Goal: Task Accomplishment & Management: Complete application form

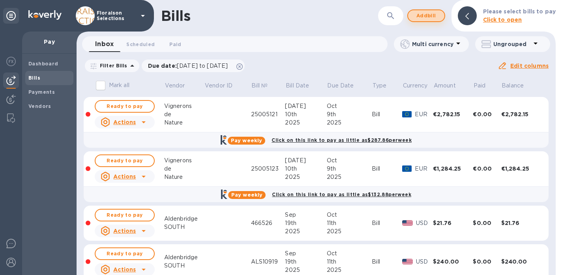
click at [433, 14] on span "Add bill" at bounding box center [426, 15] width 24 height 9
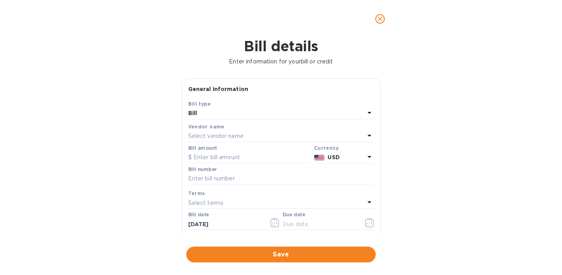
click at [381, 17] on icon "close" at bounding box center [380, 19] width 8 height 8
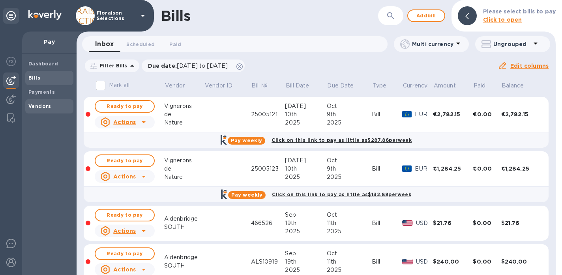
click at [37, 107] on b "Vendors" at bounding box center [39, 106] width 23 height 6
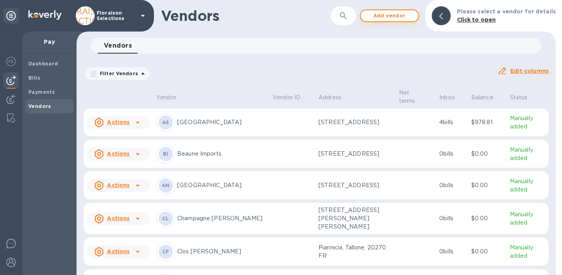
click at [392, 16] on span "Add vendor" at bounding box center [389, 15] width 45 height 9
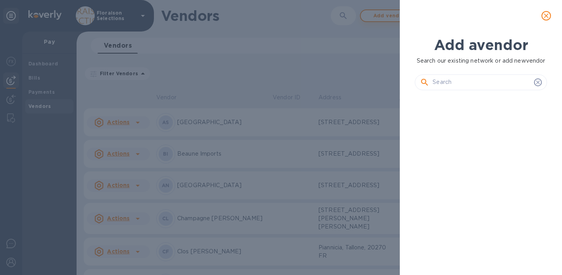
scroll to position [143, 135]
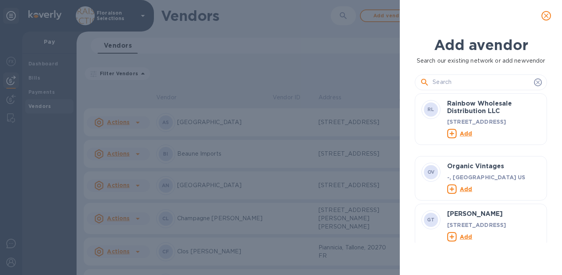
click at [446, 88] on input "text" at bounding box center [481, 82] width 98 height 12
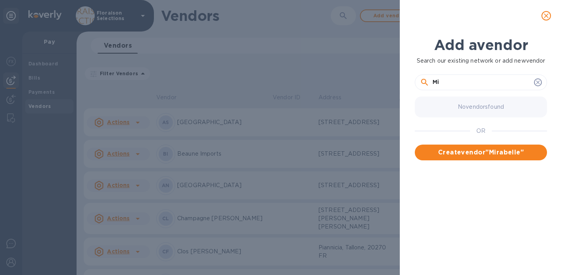
type input "M"
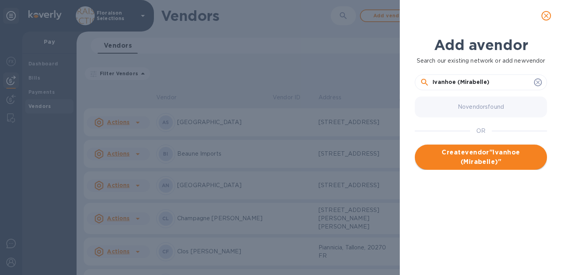
type input "Ivanhoe (Mirabelle)"
click at [491, 167] on span "Create vendor " Ivanhoe (Mirabelle) "" at bounding box center [480, 157] width 119 height 19
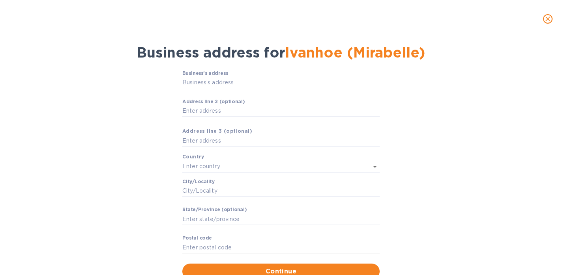
scroll to position [47, 0]
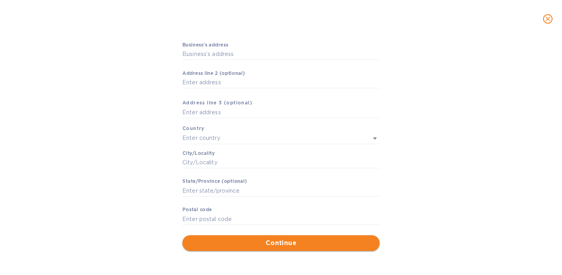
click at [245, 241] on span "Continue" at bounding box center [280, 243] width 185 height 9
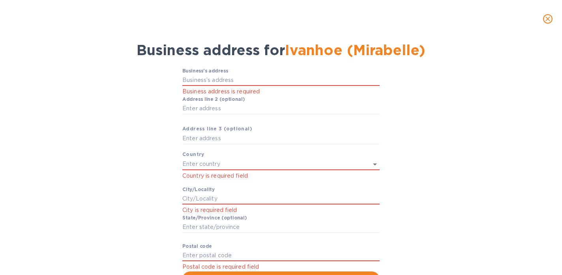
scroll to position [19, 0]
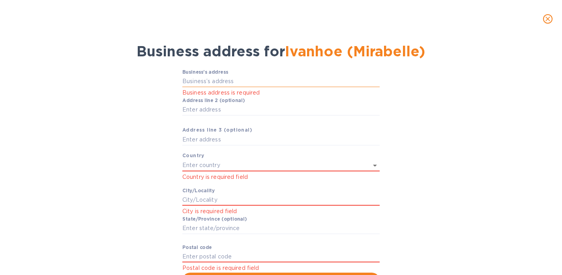
click at [207, 81] on input "Business’s аddress" at bounding box center [280, 82] width 197 height 12
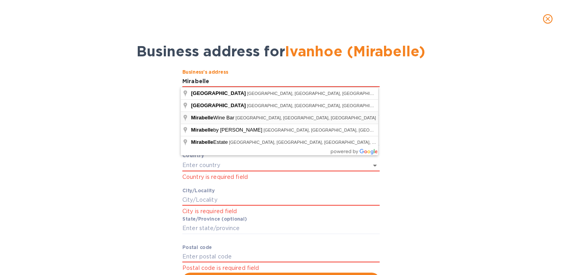
type input "[STREET_ADDRESS]"
type input "[GEOGRAPHIC_DATA]"
type input "CA"
type input "91607"
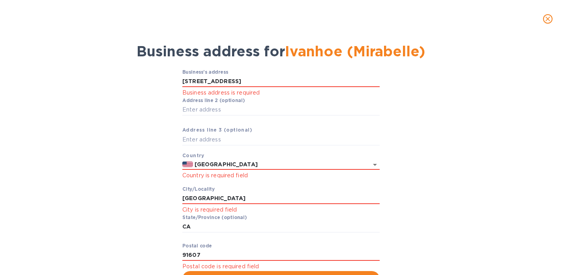
click at [145, 162] on div "Business’s аddress [STREET_ADDRESS] Business address is required Аddress line 2…" at bounding box center [280, 179] width 541 height 228
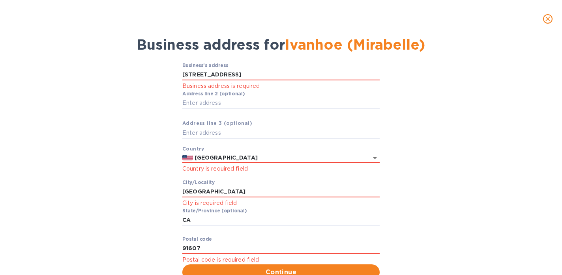
scroll to position [55, 0]
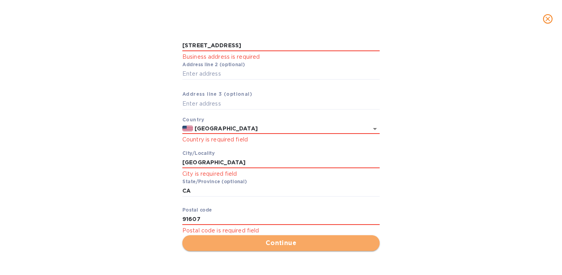
click at [245, 246] on span "Continue" at bounding box center [280, 243] width 185 height 9
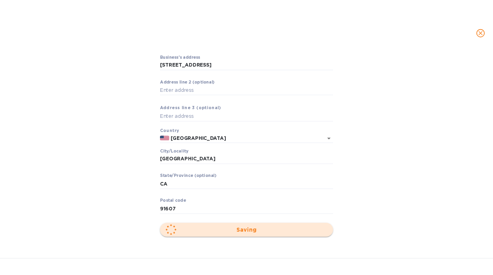
scroll to position [45, 0]
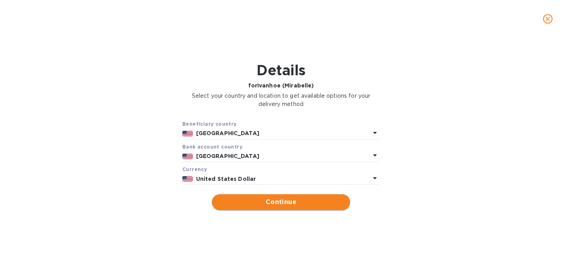
click at [252, 209] on button "Continue" at bounding box center [281, 202] width 138 height 16
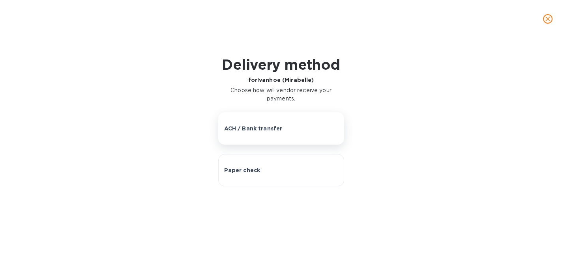
click at [258, 129] on p "ACH / Bank transfer" at bounding box center [253, 129] width 58 height 8
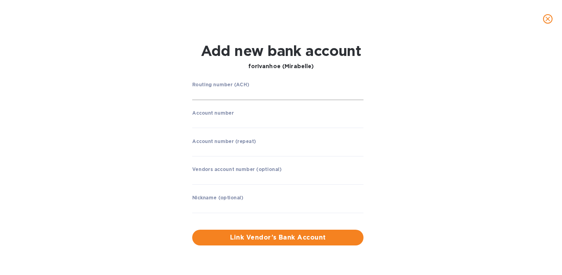
click at [216, 94] on input "string" at bounding box center [277, 94] width 171 height 12
click at [205, 93] on input "string" at bounding box center [277, 94] width 171 height 12
click at [211, 97] on input "string" at bounding box center [277, 94] width 171 height 12
click at [209, 95] on input "string" at bounding box center [277, 94] width 171 height 12
click at [1, 58] on div "Add new bank account for Ivanhoe (Mirabelle) Routing number (ACH) ​ Account num…" at bounding box center [281, 156] width 562 height 237
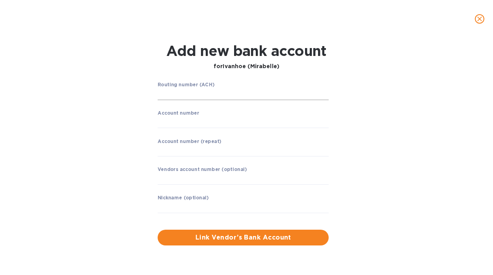
click at [202, 96] on input "string" at bounding box center [243, 94] width 171 height 12
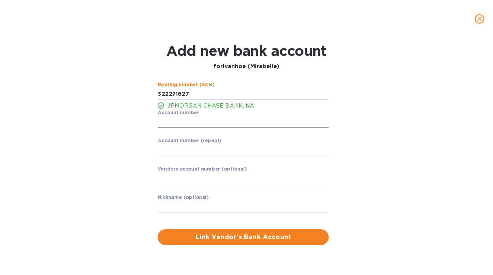
type input "322271627"
click at [183, 122] on input "string" at bounding box center [243, 122] width 171 height 12
type input "203259582"
click at [383, 103] on div "Routing number (ACH) JPMORGAN CHASE BANK, NA Account number ​ Account number (r…" at bounding box center [246, 163] width 315 height 173
drag, startPoint x: 192, startPoint y: 123, endPoint x: 149, endPoint y: 123, distance: 43.4
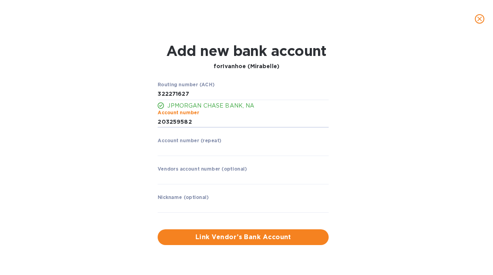
click at [149, 123] on div "Routing number (ACH) JPMORGAN CHASE BANK, NA Account number ​ Account number (r…" at bounding box center [246, 163] width 315 height 173
click at [166, 146] on input "string" at bounding box center [243, 150] width 171 height 12
type input "203259582"
click at [138, 196] on div "Routing number (ACH) JPMORGAN CHASE BANK, NA Account number ​ Account number (r…" at bounding box center [246, 163] width 315 height 173
click at [170, 204] on input "text" at bounding box center [243, 207] width 171 height 12
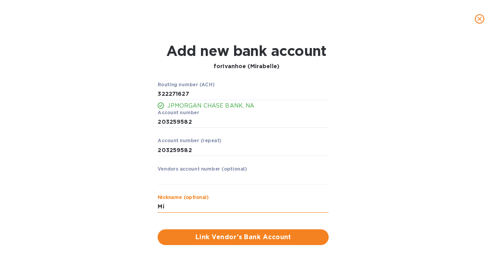
type input "M"
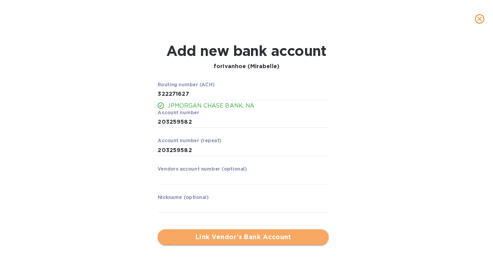
click at [199, 242] on button "Link Vendor’s Bank Account" at bounding box center [243, 237] width 171 height 16
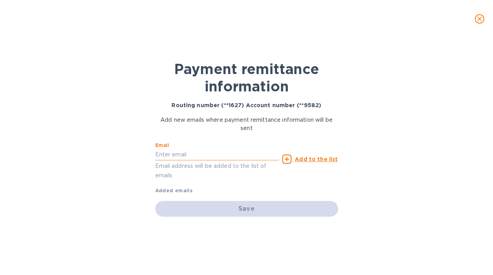
click at [175, 155] on input "text" at bounding box center [217, 155] width 124 height 12
click at [163, 155] on input "text" at bounding box center [217, 155] width 124 height 12
paste input "[EMAIL_ADDRESS][DOMAIN_NAME]"
type input "[EMAIL_ADDRESS][DOMAIN_NAME]"
click at [235, 208] on div "Save" at bounding box center [246, 209] width 183 height 16
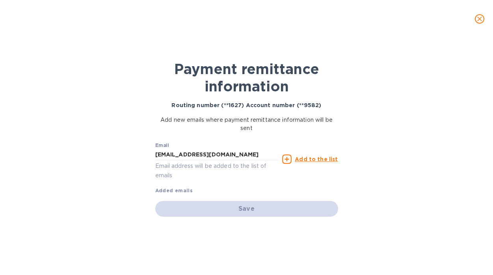
click at [139, 188] on div "Payment remittance information Routing number (**1627) Account number (**9582) …" at bounding box center [246, 156] width 493 height 237
click at [230, 157] on input "[EMAIL_ADDRESS][DOMAIN_NAME]" at bounding box center [217, 155] width 124 height 12
click at [313, 159] on u "Add to the list" at bounding box center [316, 159] width 43 height 6
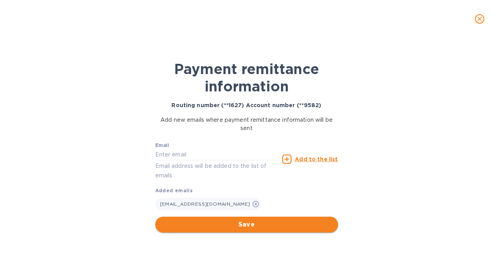
click at [253, 225] on span "Save" at bounding box center [247, 224] width 170 height 9
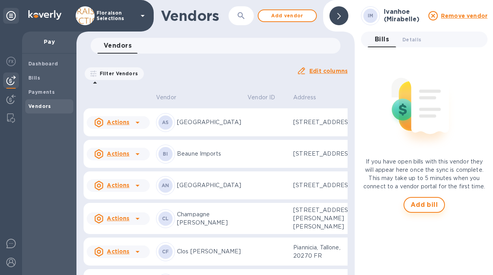
click at [427, 202] on span "Add bill" at bounding box center [425, 204] width 28 height 9
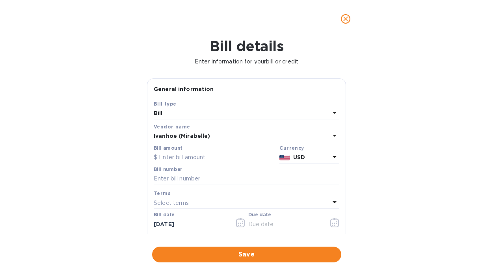
click at [209, 158] on input "text" at bounding box center [215, 158] width 123 height 12
type input "2,565.00"
click at [76, 190] on div "Bill details Enter information for your bill or credit General information Save…" at bounding box center [246, 156] width 493 height 237
click at [195, 182] on input "text" at bounding box center [247, 179] width 186 height 12
click at [131, 185] on div "Bill details Enter information for your bill or credit General information Save…" at bounding box center [246, 156] width 493 height 237
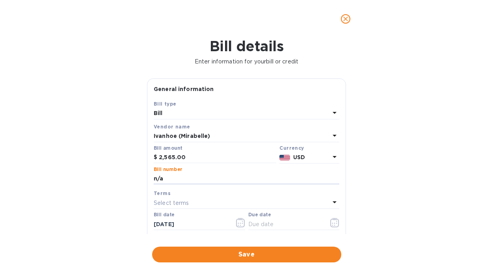
drag, startPoint x: 172, startPoint y: 181, endPoint x: 129, endPoint y: 177, distance: 43.2
click at [129, 177] on div "Bill details Enter information for your bill or credit General information Save…" at bounding box center [246, 156] width 493 height 237
type input "R"
type input "A"
type input "R"
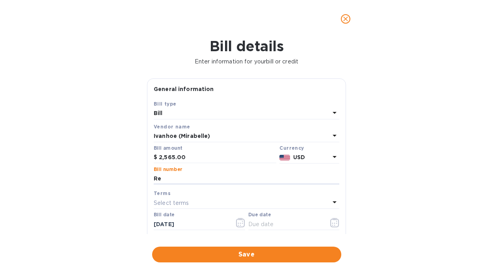
type input "R"
type input "n"
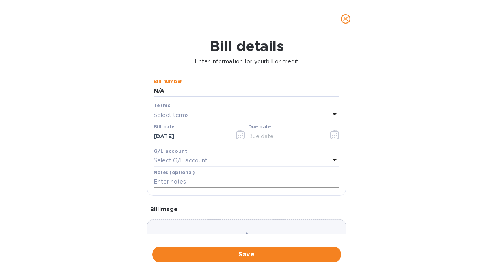
type input "N/A"
click at [168, 182] on input "text" at bounding box center [247, 182] width 186 height 12
type input "a"
type input "A"
type input "a"
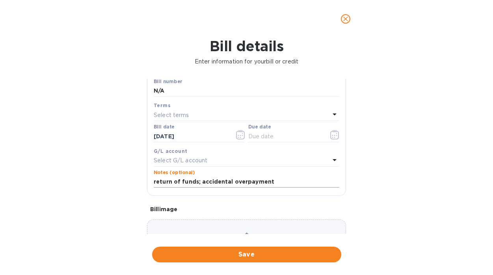
click at [196, 183] on input "return of funds; accidental overpayment" at bounding box center [247, 182] width 186 height 12
click at [269, 184] on input "return of funds requested by [PERSON_NAME]; accidental overpayment" at bounding box center [247, 182] width 186 height 12
click at [336, 183] on input "return of funds requested by [PERSON_NAME]; accidental overpayment" at bounding box center [247, 182] width 186 height 12
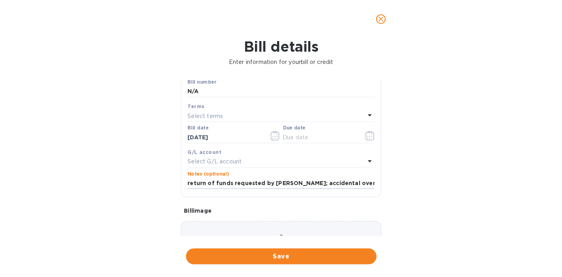
scroll to position [141, 0]
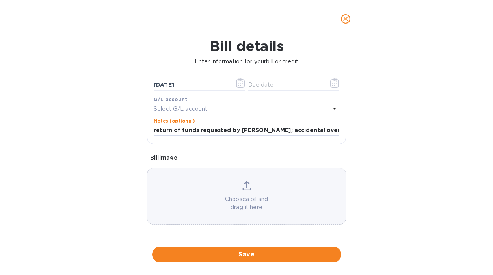
type input "return of funds requested by [PERSON_NAME]; accidental overpayment"
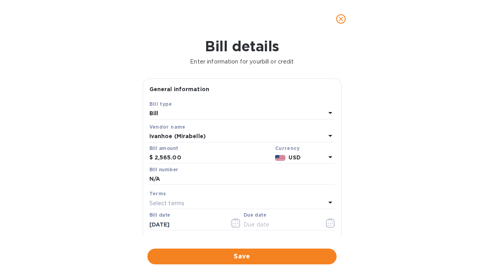
scroll to position [163, 0]
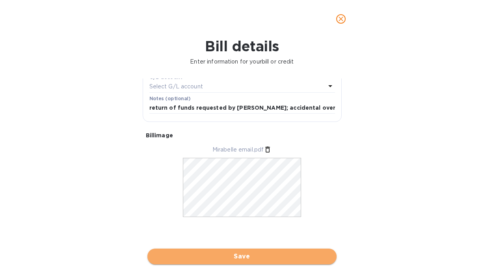
click at [218, 261] on button "Save" at bounding box center [241, 256] width 189 height 16
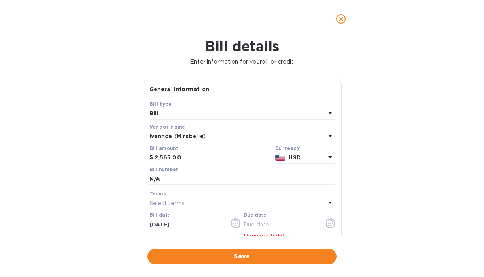
scroll to position [94, 0]
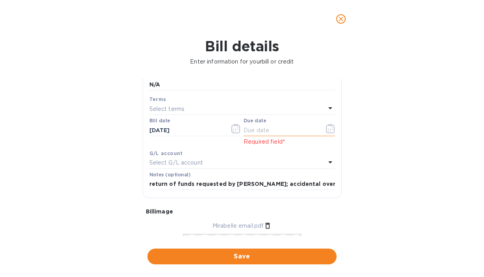
click at [327, 129] on icon "button" at bounding box center [330, 128] width 9 height 9
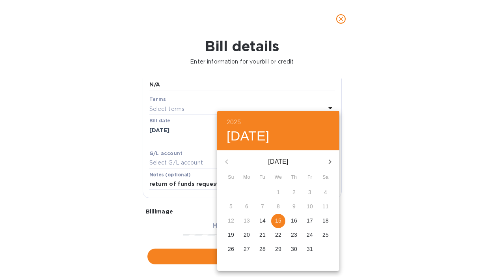
click at [278, 222] on p "15" at bounding box center [278, 220] width 6 height 8
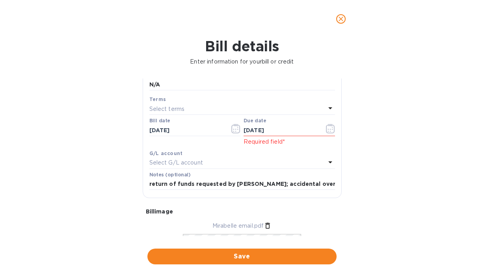
type input "[DATE]"
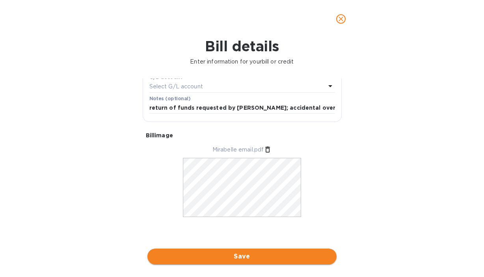
click at [237, 256] on span "Save" at bounding box center [242, 256] width 177 height 9
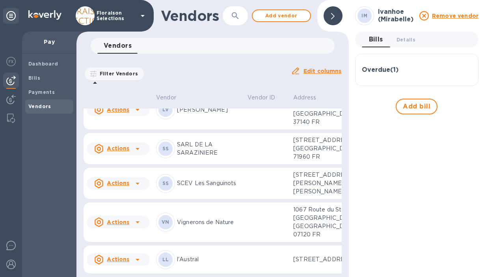
scroll to position [368, 0]
click at [139, 77] on icon at bounding box center [137, 72] width 9 height 9
click at [166, 152] on div at bounding box center [242, 138] width 484 height 277
click at [126, 75] on u "Actions" at bounding box center [118, 72] width 22 height 6
click at [115, 152] on div at bounding box center [242, 138] width 484 height 277
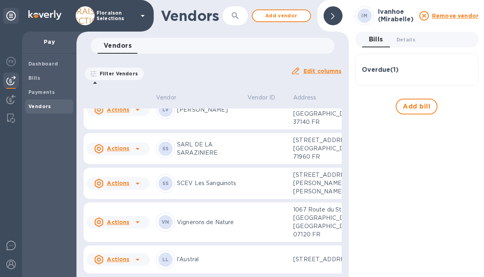
click at [244, 87] on td at bounding box center [267, 72] width 46 height 28
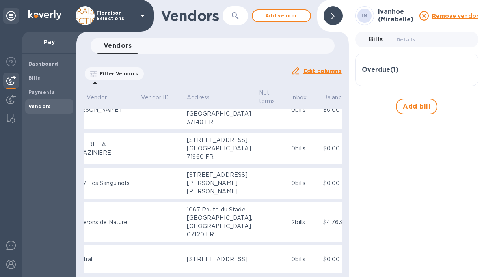
scroll to position [0, 1]
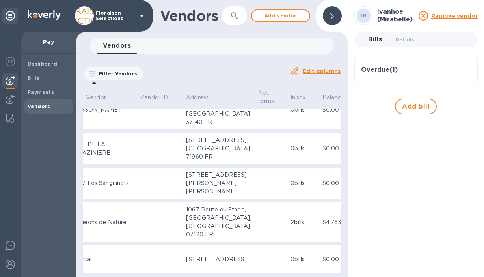
click at [287, 87] on td "1 bill" at bounding box center [303, 72] width 32 height 28
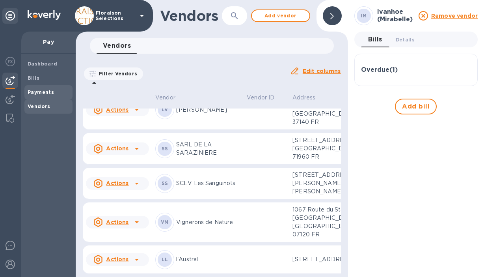
click at [41, 88] on span "Payments" at bounding box center [41, 92] width 26 height 8
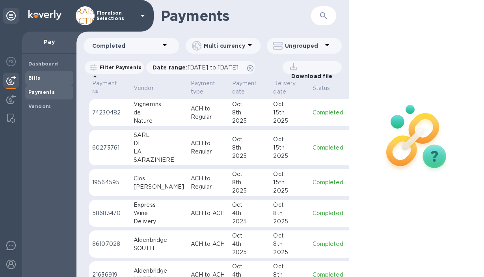
click at [42, 78] on span "Bills" at bounding box center [49, 78] width 42 height 8
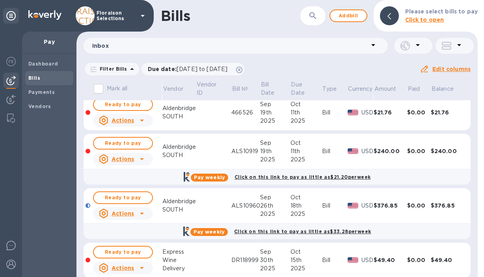
scroll to position [234, 0]
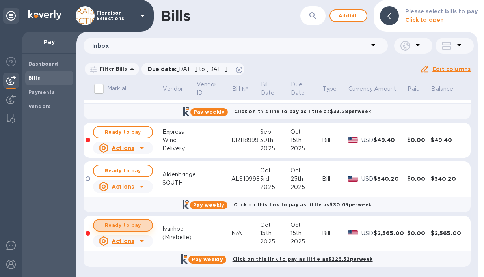
click at [130, 228] on span "Ready to pay" at bounding box center [123, 224] width 46 height 9
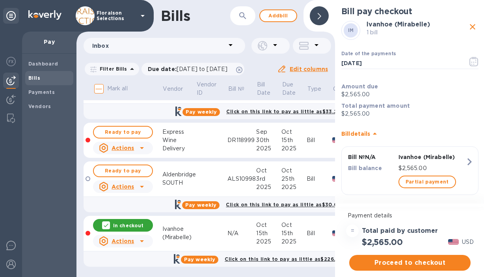
scroll to position [6, 0]
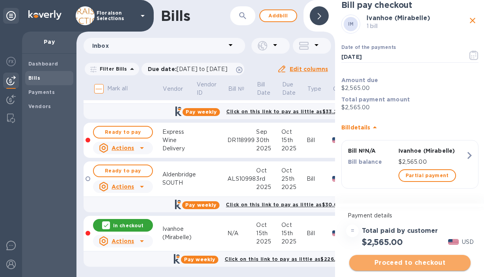
click at [421, 261] on span "Proceed to checkout" at bounding box center [410, 262] width 109 height 9
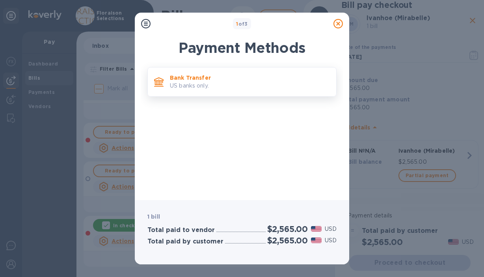
click at [255, 88] on p "US banks only." at bounding box center [250, 86] width 160 height 8
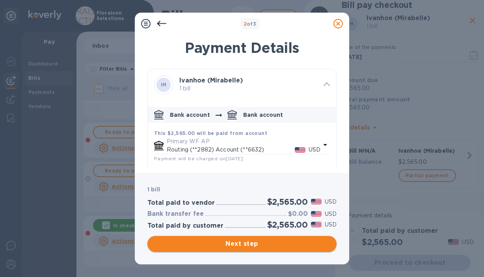
click at [250, 248] on button "Next step" at bounding box center [241, 244] width 189 height 16
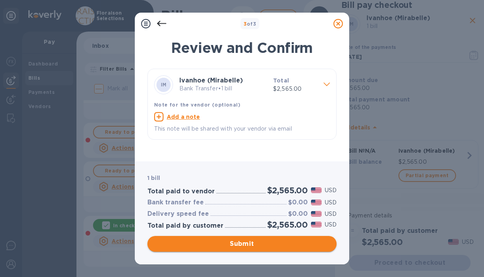
click at [250, 248] on button "Submit" at bounding box center [241, 244] width 189 height 16
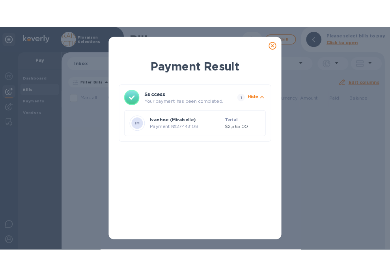
scroll to position [0, 0]
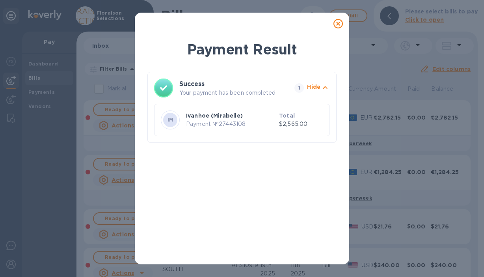
click at [340, 21] on icon at bounding box center [338, 23] width 9 height 9
